Goal: Information Seeking & Learning: Learn about a topic

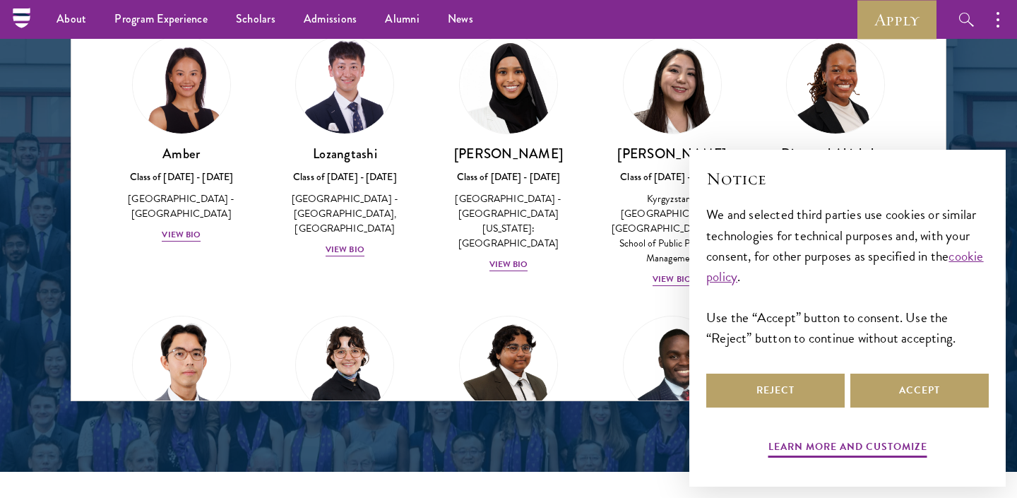
scroll to position [1642, 0]
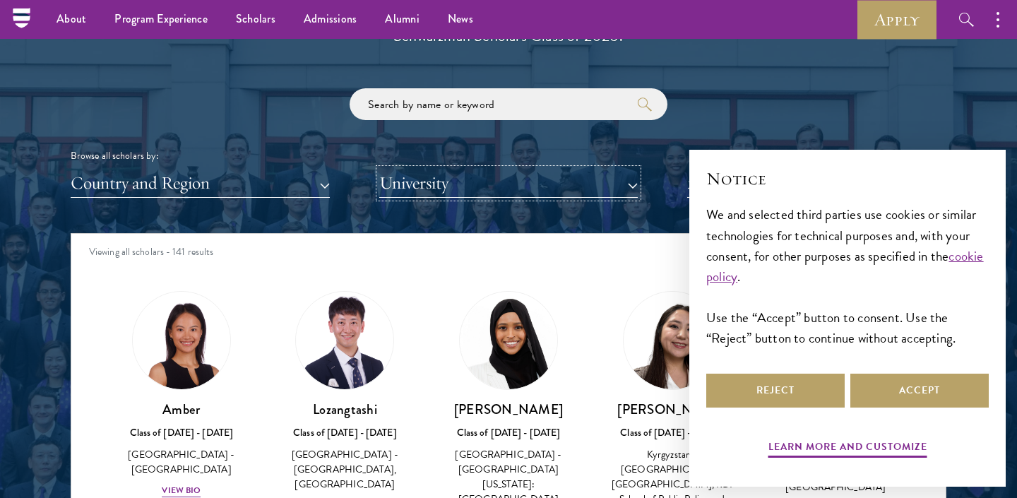
click at [511, 192] on button "University" at bounding box center [508, 183] width 259 height 29
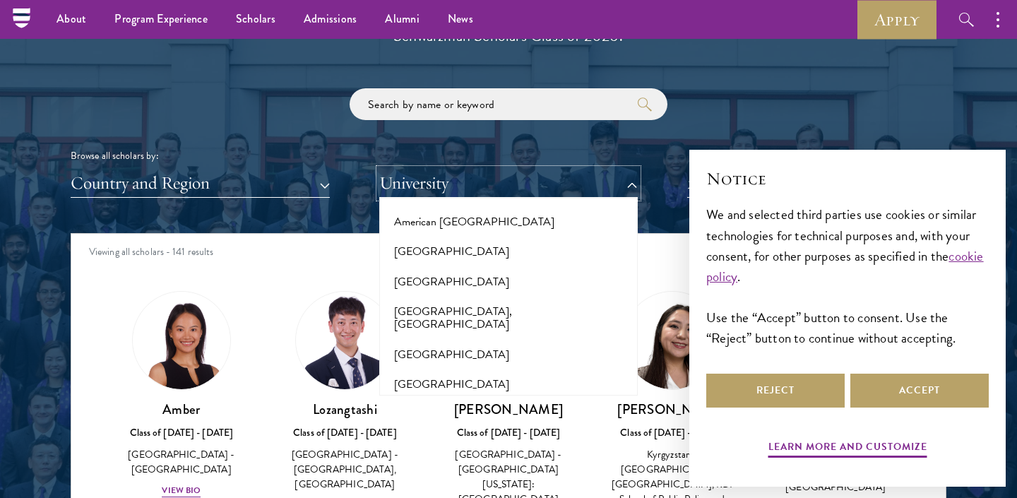
scroll to position [200, 0]
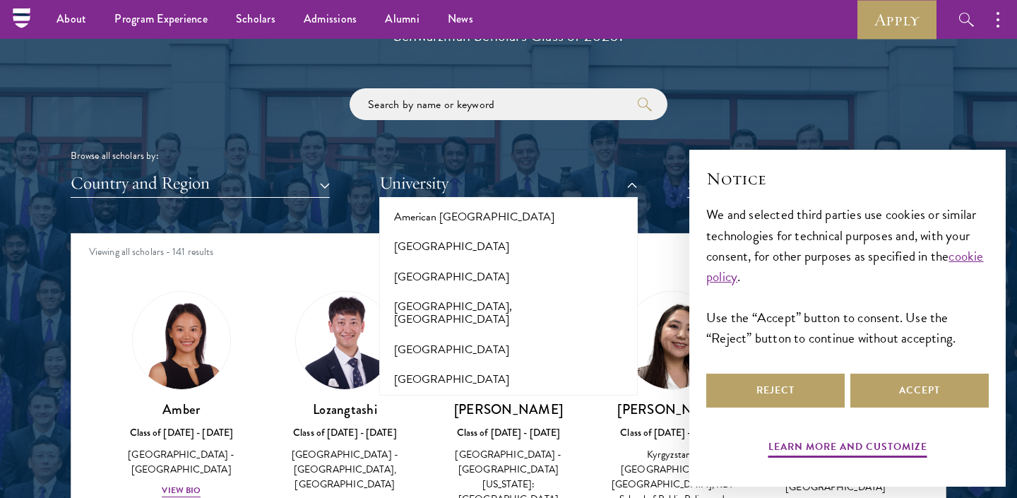
click at [306, 282] on div "Lozangtashi Class of [DATE] - [DATE] [GEOGRAPHIC_DATA] - [GEOGRAPHIC_DATA], [GE…" at bounding box center [345, 402] width 164 height 251
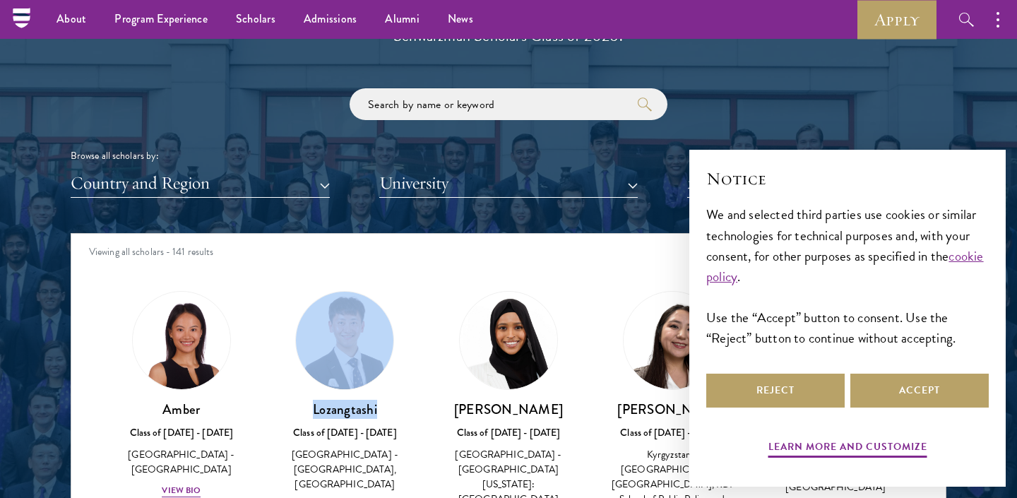
click at [306, 282] on div "Lozangtashi Class of [DATE] - [DATE] [GEOGRAPHIC_DATA] - [GEOGRAPHIC_DATA], [GE…" at bounding box center [345, 402] width 164 height 251
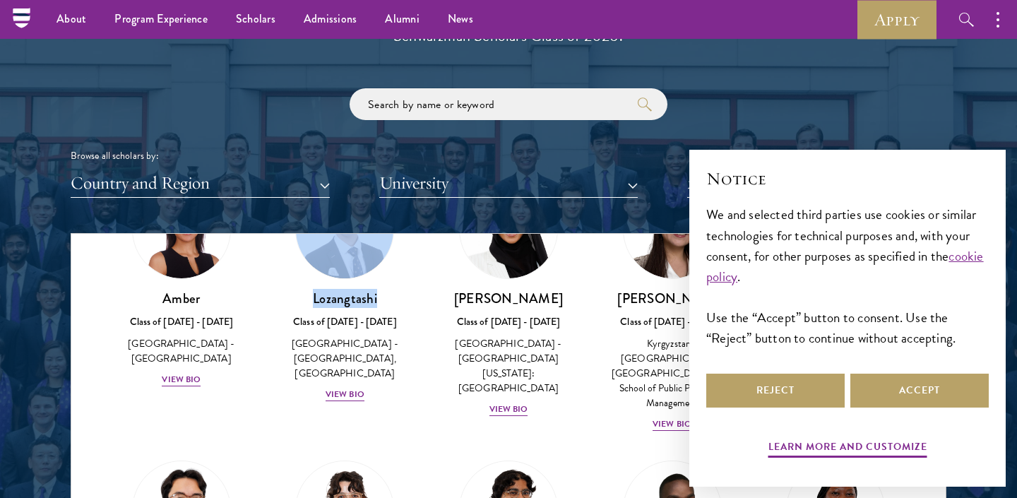
scroll to position [112, 0]
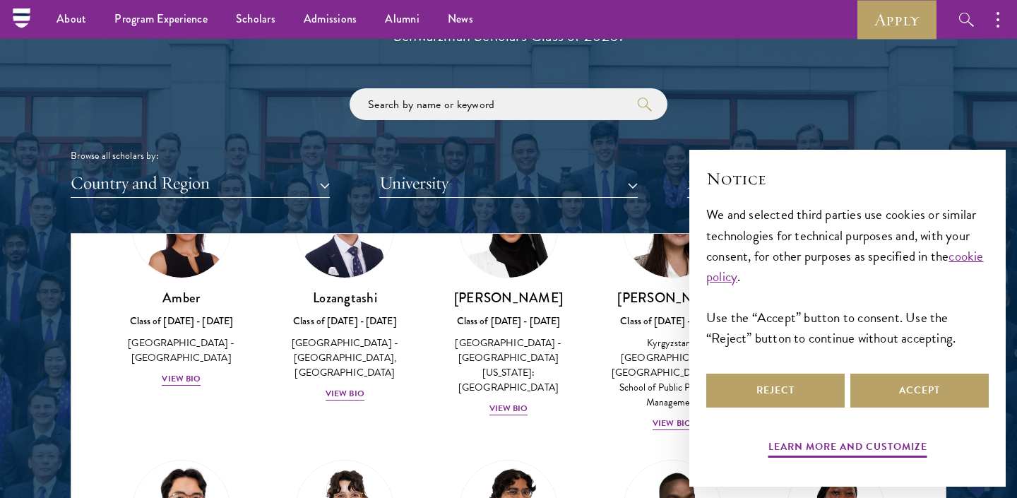
click at [272, 355] on div "Lozangtashi Class of [DATE] - [DATE] [GEOGRAPHIC_DATA] - [GEOGRAPHIC_DATA], [GE…" at bounding box center [345, 290] width 164 height 251
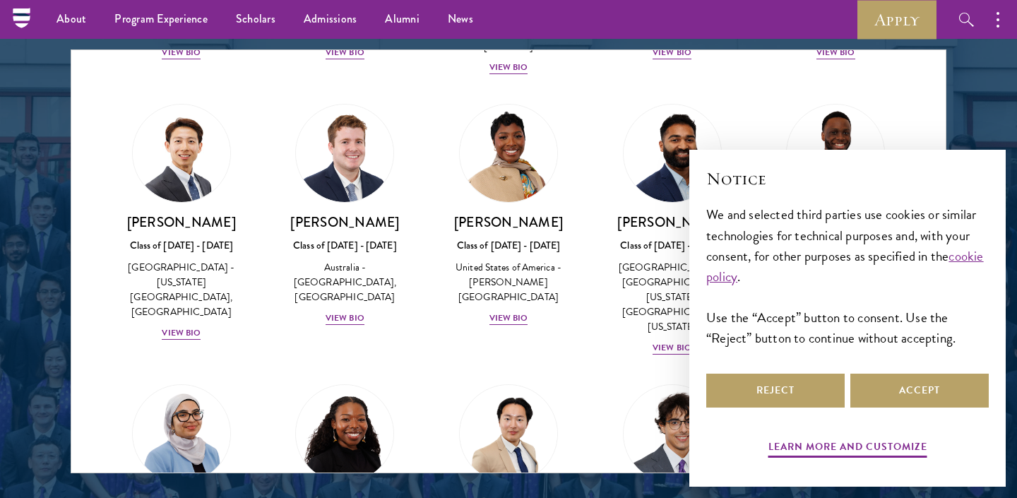
scroll to position [524, 0]
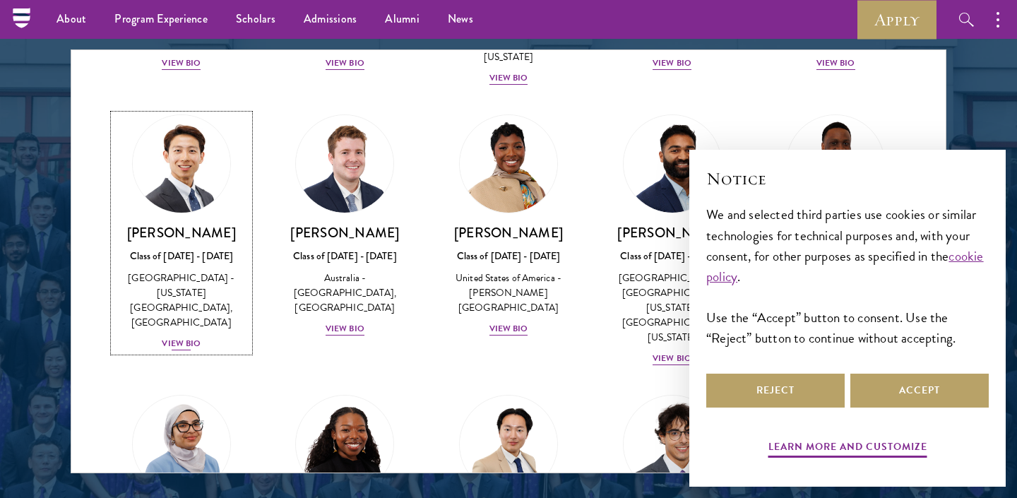
click at [201, 183] on img at bounding box center [181, 163] width 107 height 107
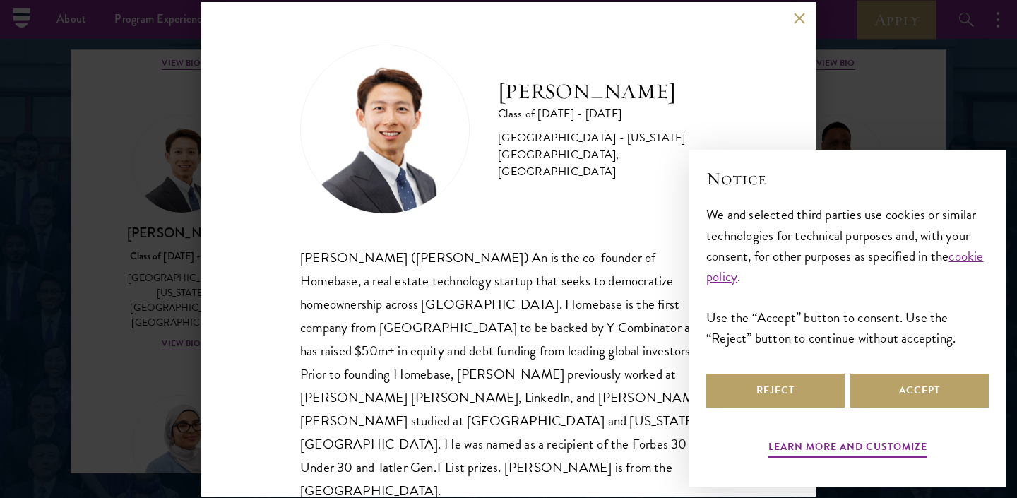
scroll to position [1, 0]
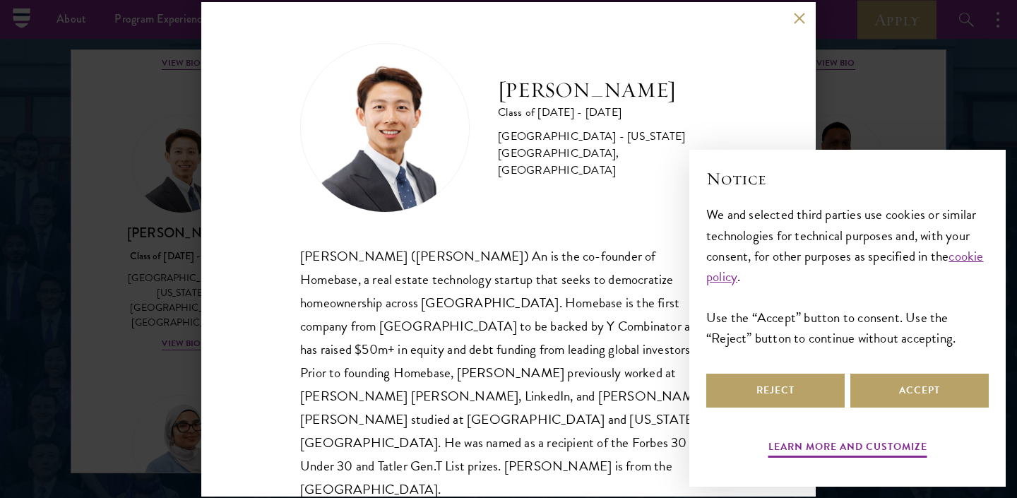
click at [937, 126] on div "[PERSON_NAME] Class of [DATE] - [DATE] [GEOGRAPHIC_DATA] - [US_STATE][GEOGRAPHI…" at bounding box center [508, 249] width 1017 height 498
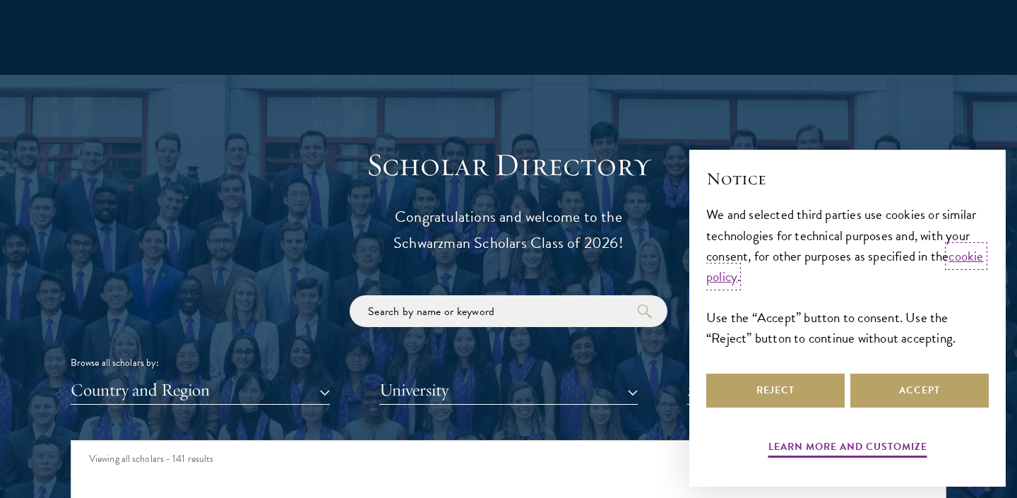
scroll to position [1690, 0]
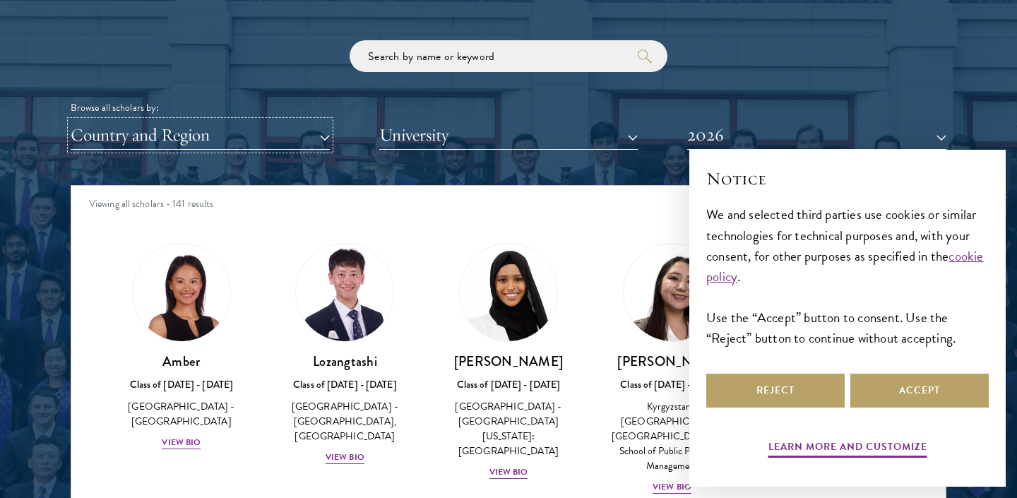
click at [309, 126] on button "Country and Region" at bounding box center [200, 135] width 259 height 29
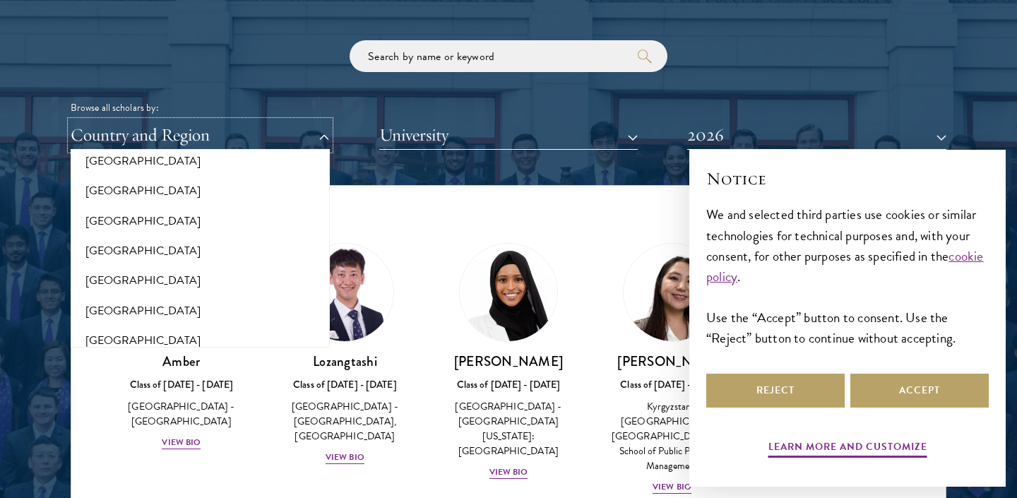
scroll to position [1709, 0]
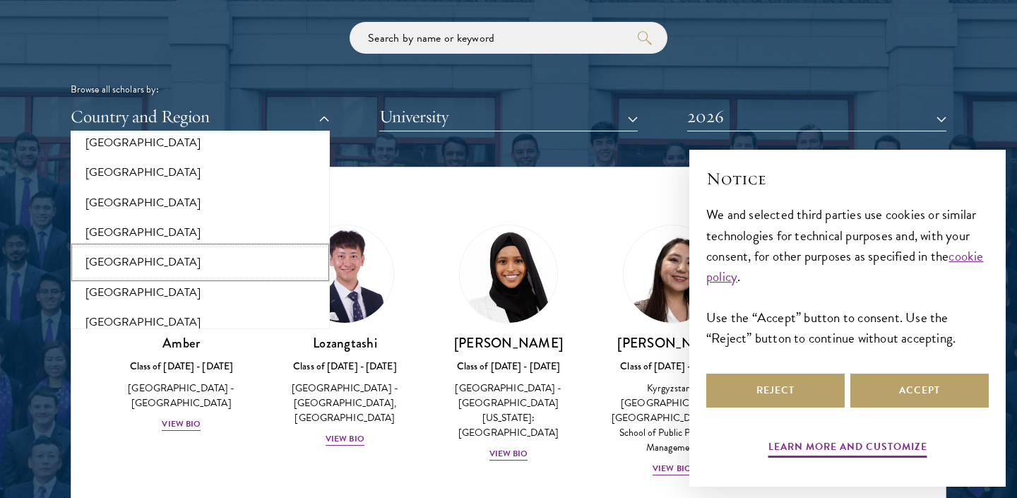
click at [125, 253] on button "[GEOGRAPHIC_DATA]" at bounding box center [200, 262] width 251 height 30
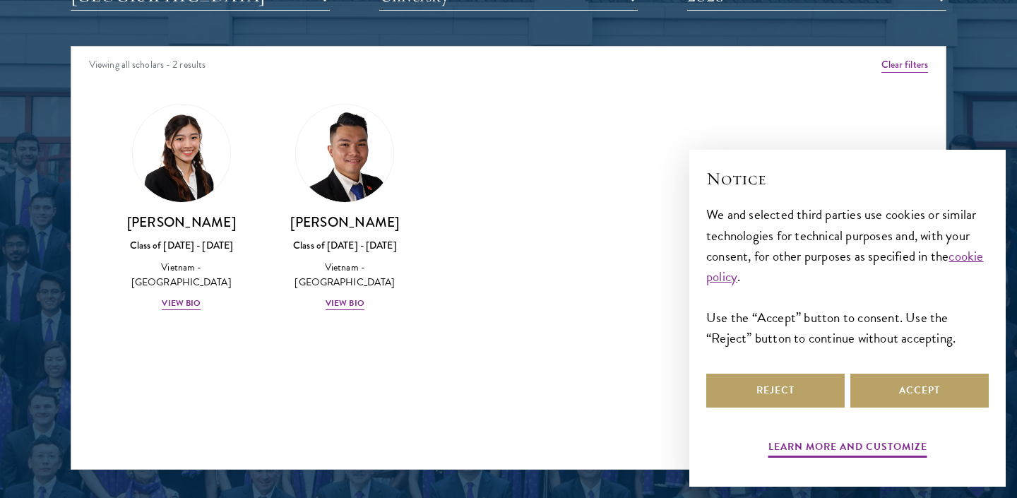
scroll to position [1837, 0]
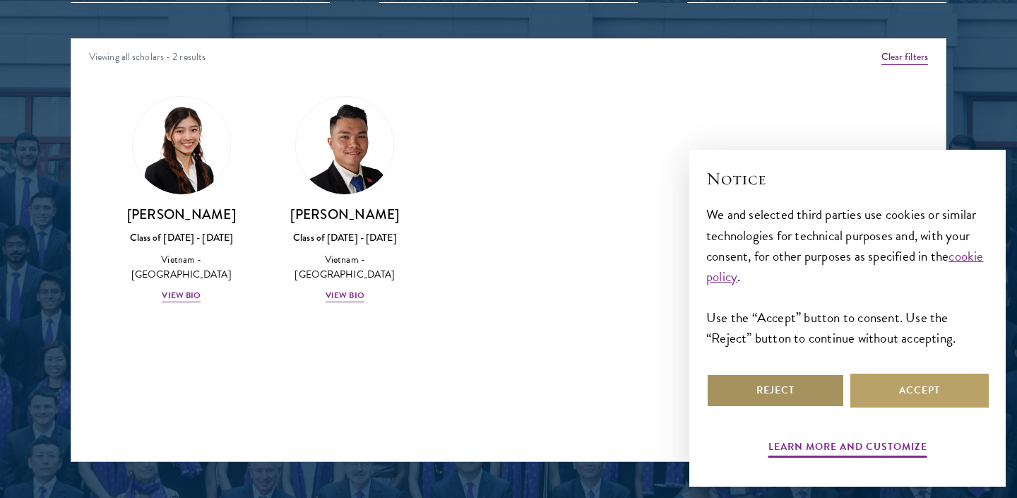
click at [743, 390] on button "Reject" at bounding box center [775, 391] width 138 height 34
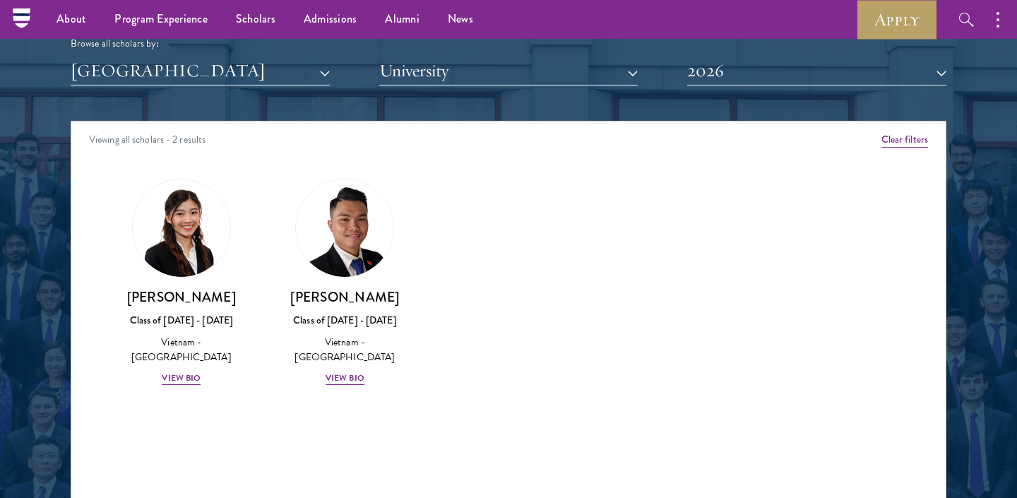
scroll to position [1753, 0]
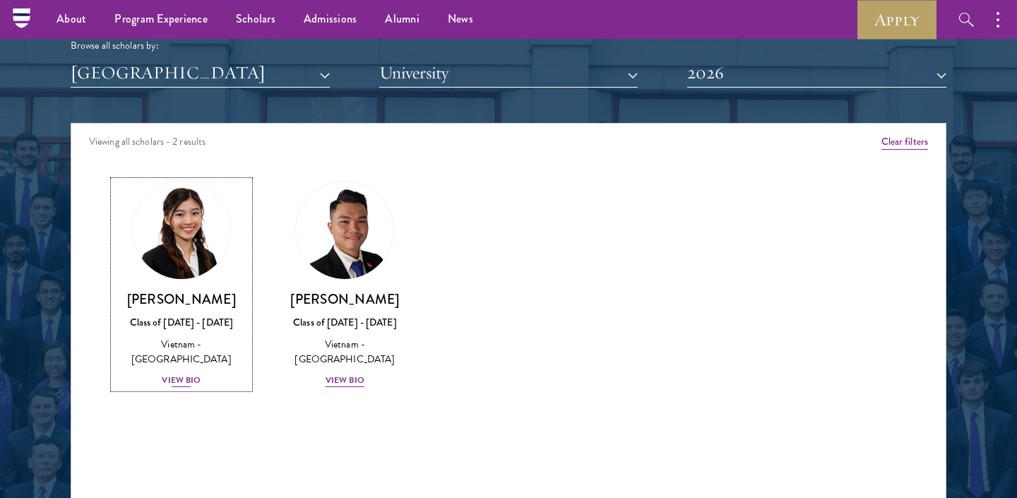
click at [184, 245] on img at bounding box center [181, 230] width 107 height 107
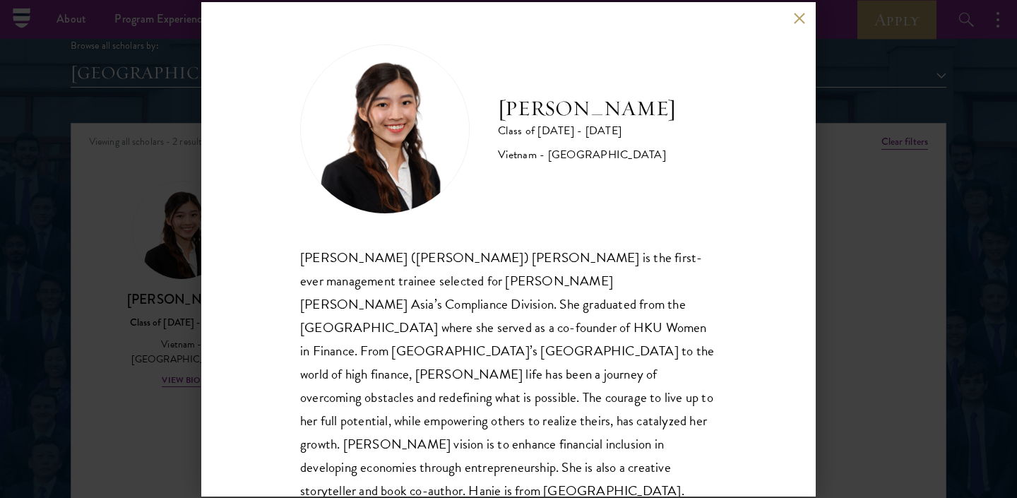
scroll to position [1, 0]
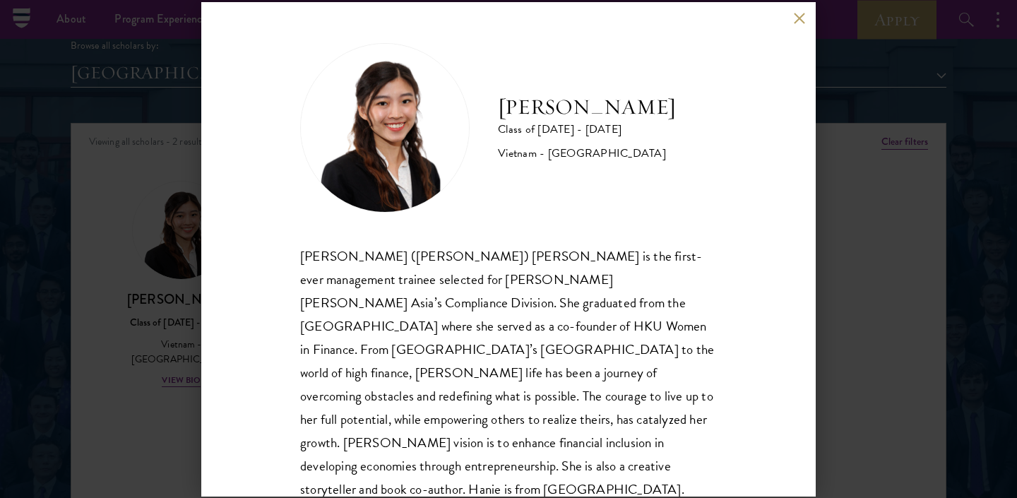
click at [778, 150] on div "[PERSON_NAME] Class of [DATE] - [DATE] [GEOGRAPHIC_DATA] - [GEOGRAPHIC_DATA] [P…" at bounding box center [508, 249] width 615 height 494
click at [840, 172] on div "[PERSON_NAME] Class of [DATE] - [DATE] [GEOGRAPHIC_DATA] - [GEOGRAPHIC_DATA] [P…" at bounding box center [508, 249] width 1017 height 498
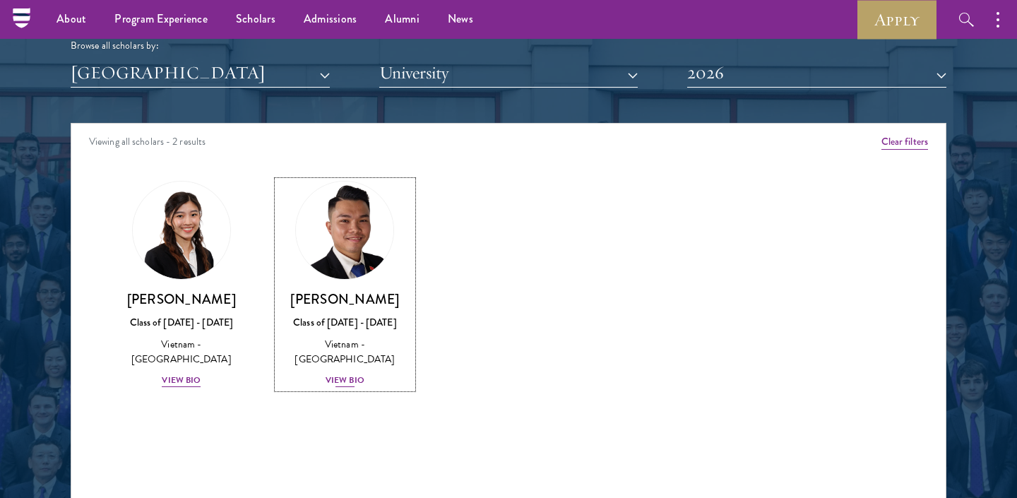
click at [377, 269] on img at bounding box center [344, 230] width 107 height 107
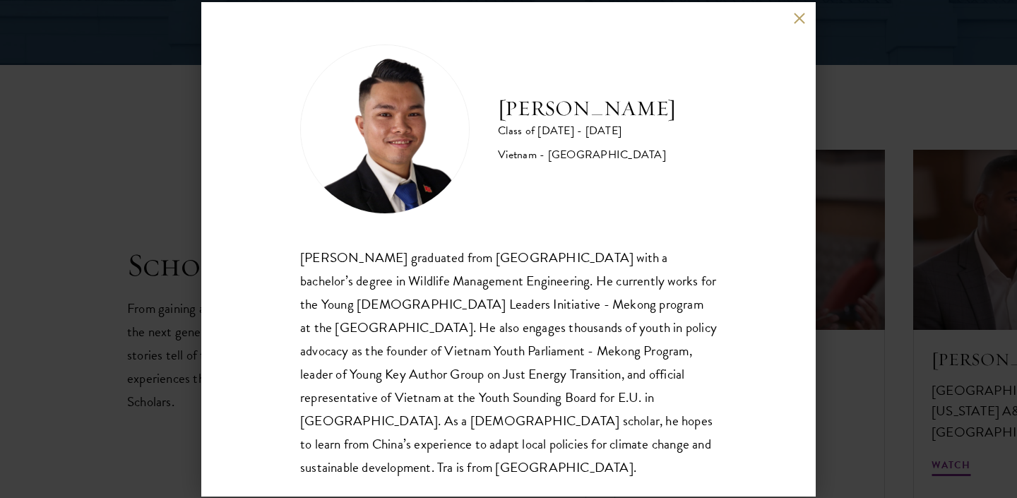
scroll to position [25, 0]
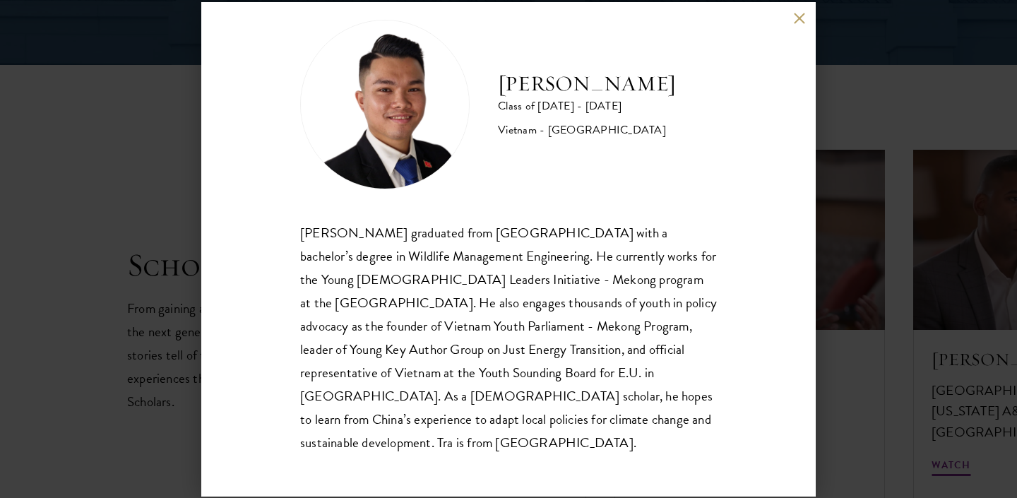
click at [856, 386] on div "[PERSON_NAME] Class of [DATE] - [DATE] [GEOGRAPHIC_DATA] - [GEOGRAPHIC_DATA] [P…" at bounding box center [508, 249] width 1017 height 498
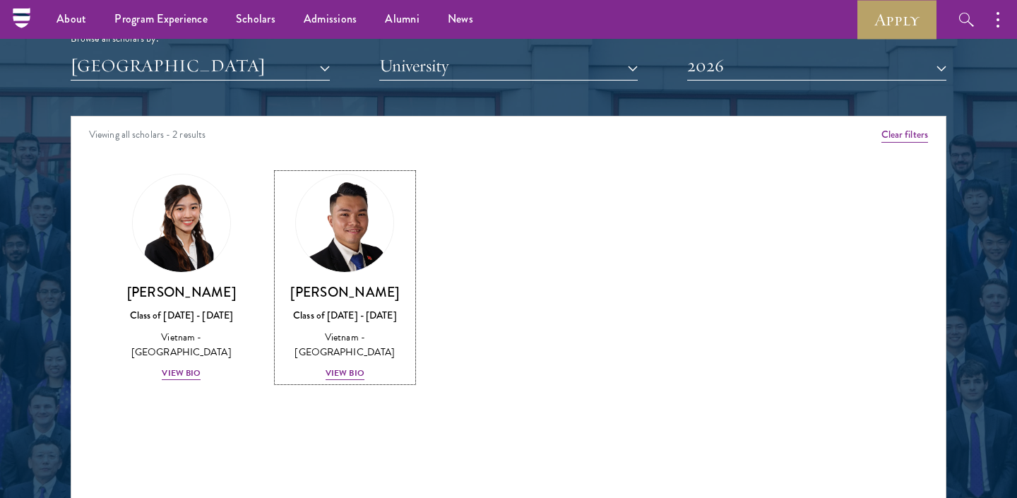
scroll to position [1756, 0]
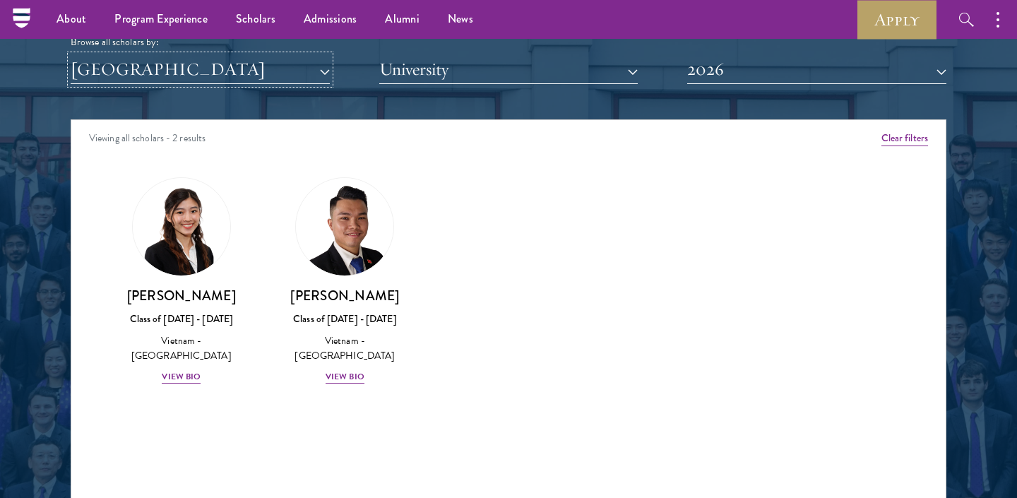
click at [203, 76] on button "[GEOGRAPHIC_DATA]" at bounding box center [200, 69] width 259 height 29
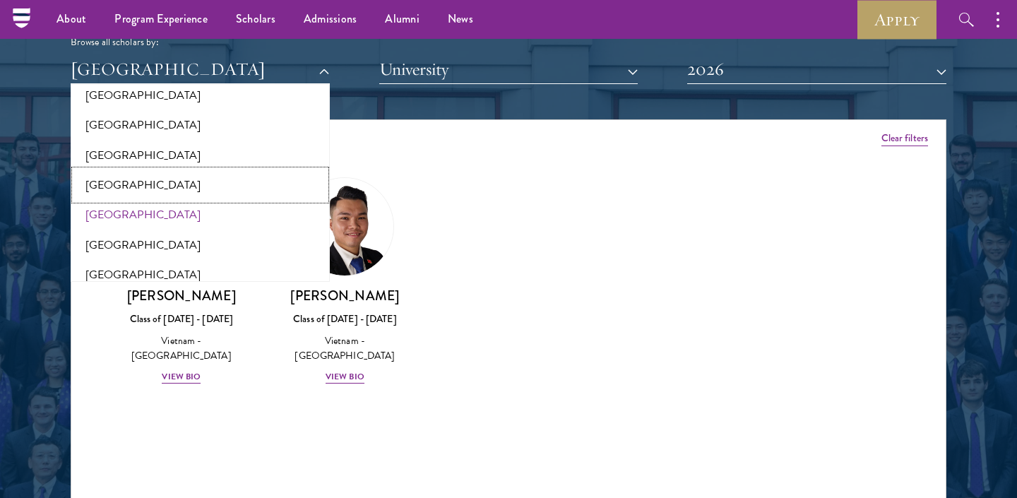
click at [132, 174] on button "[GEOGRAPHIC_DATA]" at bounding box center [200, 185] width 251 height 30
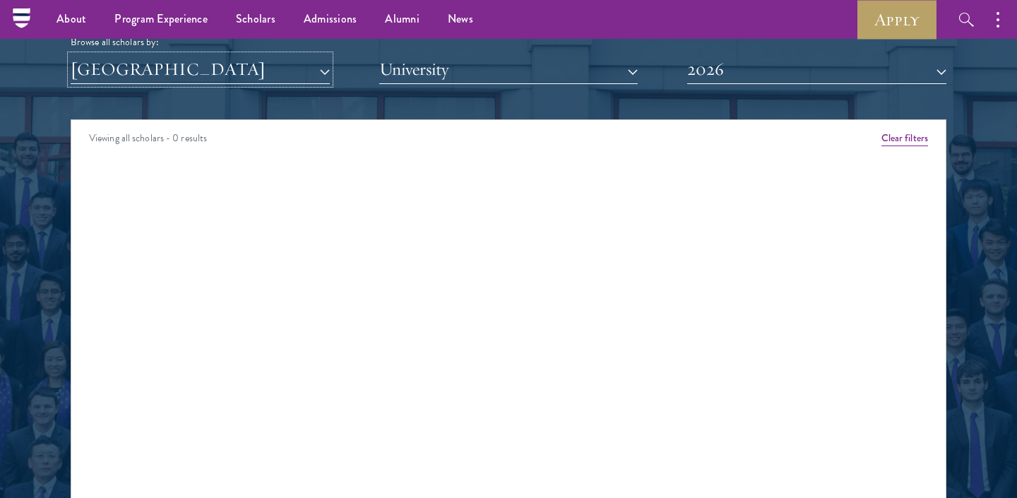
click at [188, 83] on button "[GEOGRAPHIC_DATA]" at bounding box center [200, 69] width 259 height 29
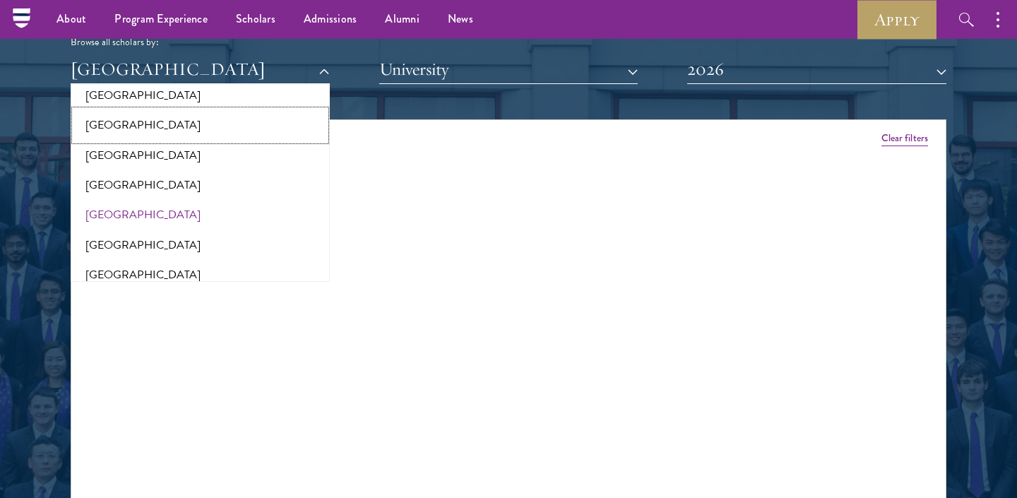
click at [152, 117] on button "[GEOGRAPHIC_DATA]" at bounding box center [200, 125] width 251 height 30
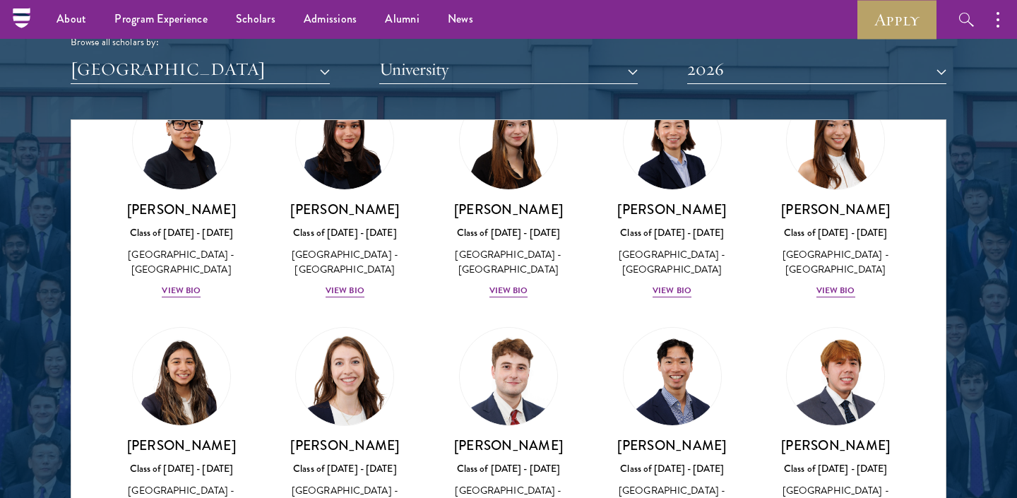
scroll to position [1508, 0]
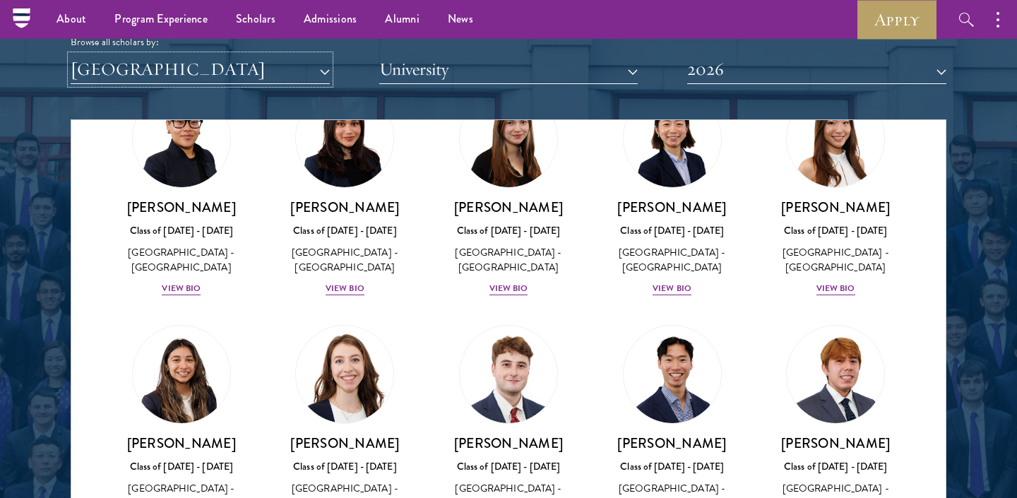
click at [159, 74] on button "[GEOGRAPHIC_DATA]" at bounding box center [200, 69] width 259 height 29
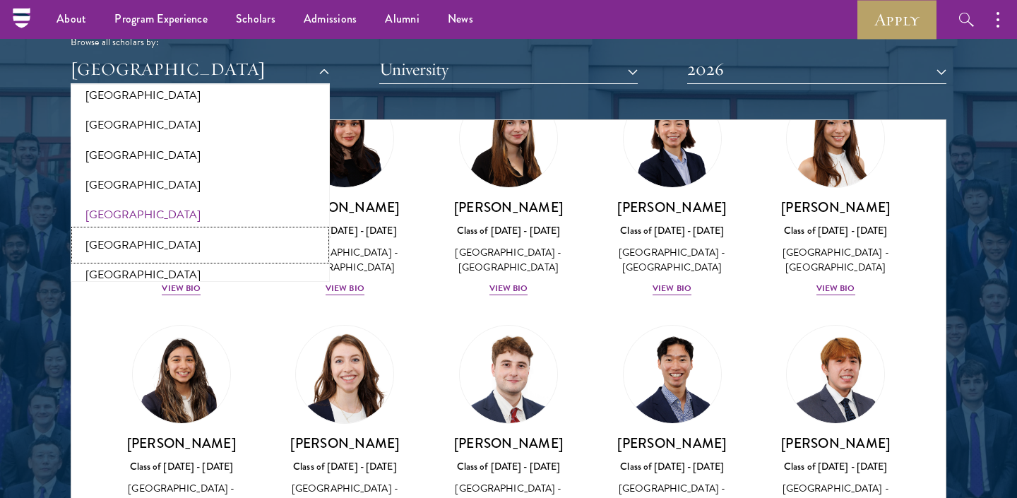
click at [109, 230] on button "[GEOGRAPHIC_DATA]" at bounding box center [200, 245] width 251 height 30
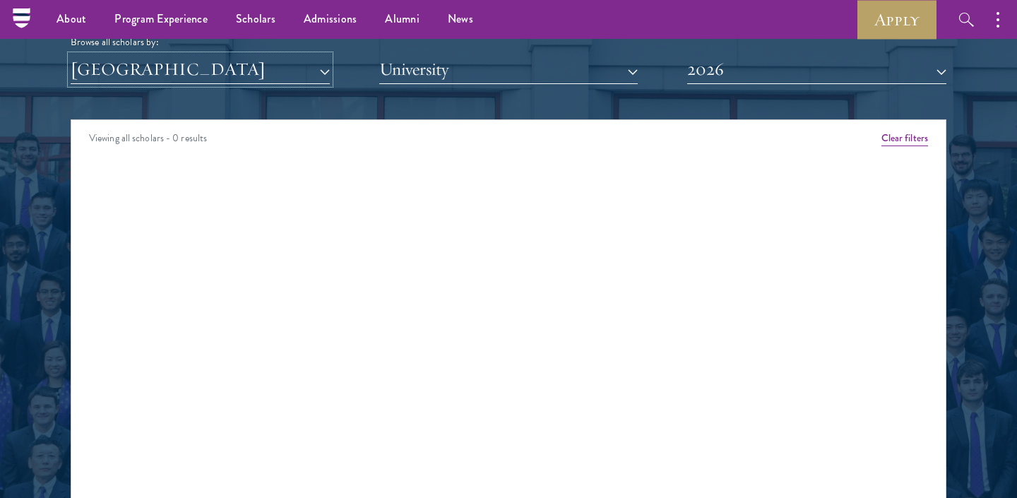
click at [159, 76] on button "[GEOGRAPHIC_DATA]" at bounding box center [200, 69] width 259 height 29
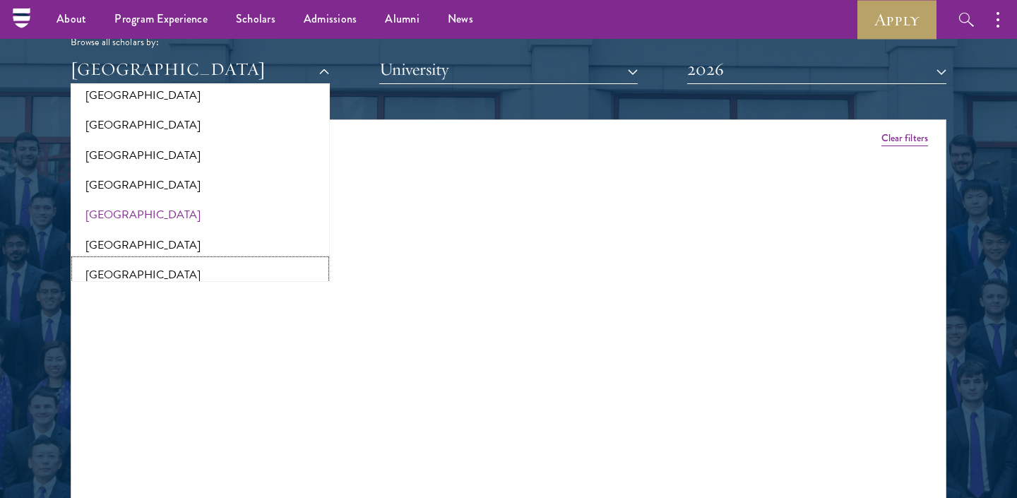
click at [105, 260] on button "[GEOGRAPHIC_DATA]" at bounding box center [200, 275] width 251 height 30
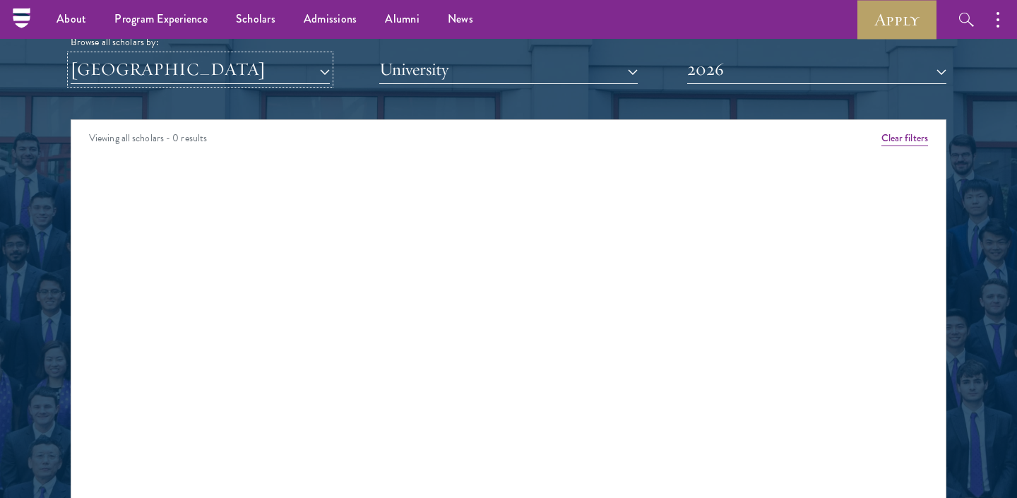
click at [139, 55] on button "[GEOGRAPHIC_DATA]" at bounding box center [200, 69] width 259 height 29
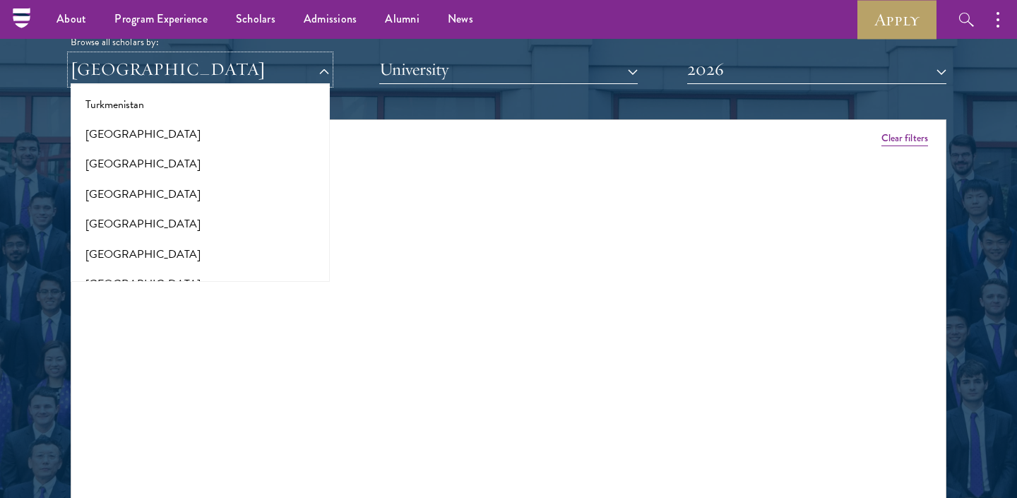
scroll to position [2855, 0]
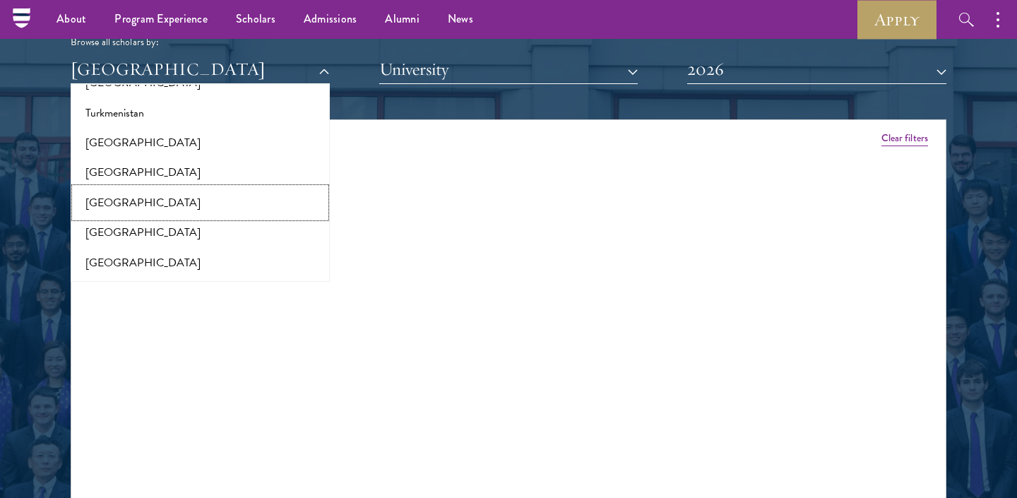
click at [157, 192] on button "[GEOGRAPHIC_DATA]" at bounding box center [200, 203] width 251 height 30
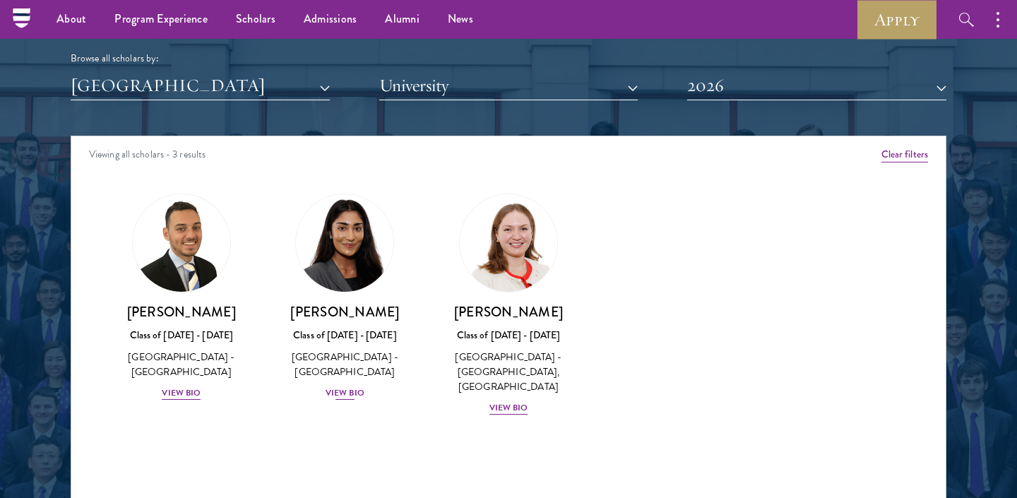
scroll to position [1717, 0]
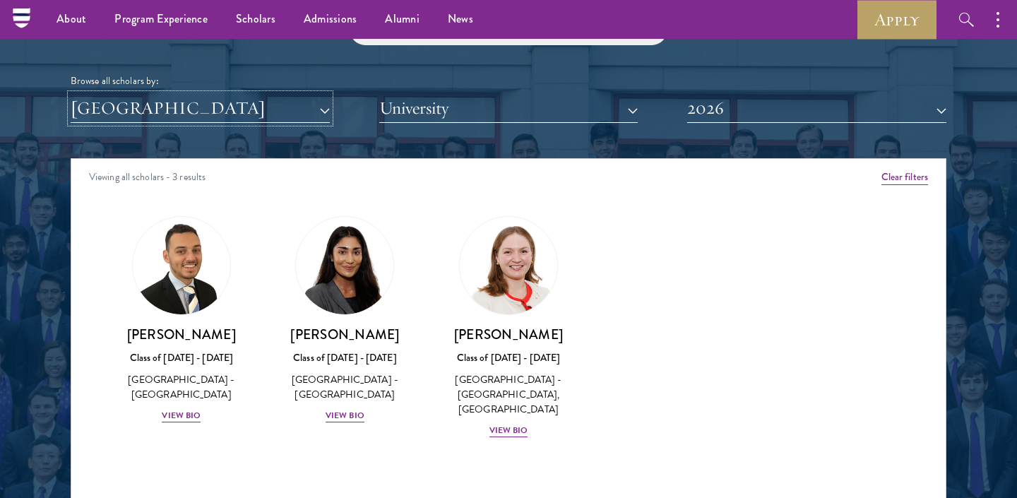
click at [185, 117] on button "[GEOGRAPHIC_DATA]" at bounding box center [200, 108] width 259 height 29
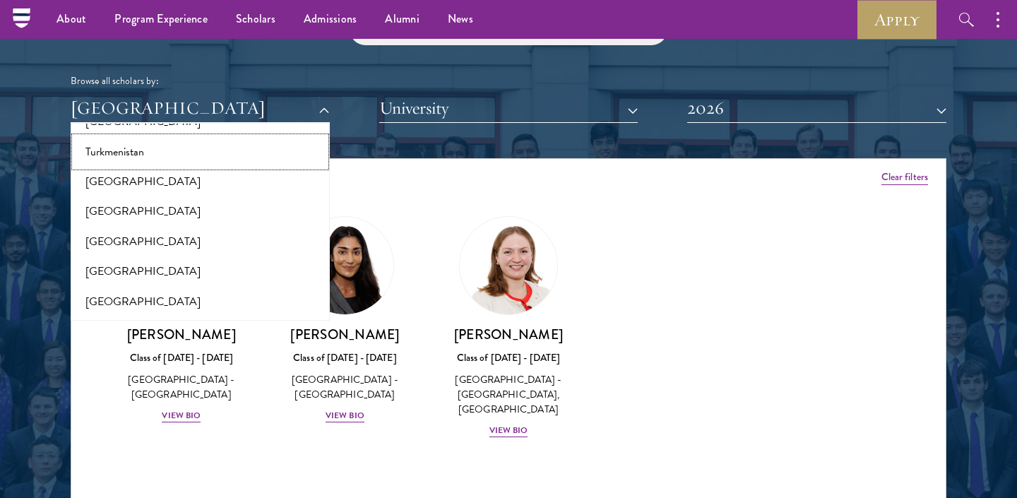
click at [154, 144] on button "Turkmenistan" at bounding box center [200, 152] width 251 height 30
